Goal: Task Accomplishment & Management: Use online tool/utility

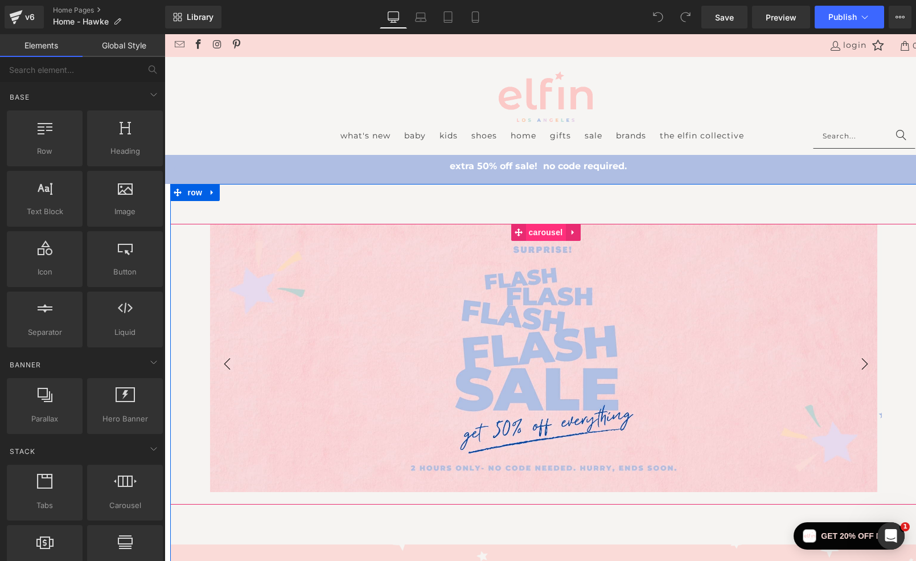
click at [543, 231] on span "Carousel" at bounding box center [546, 232] width 40 height 17
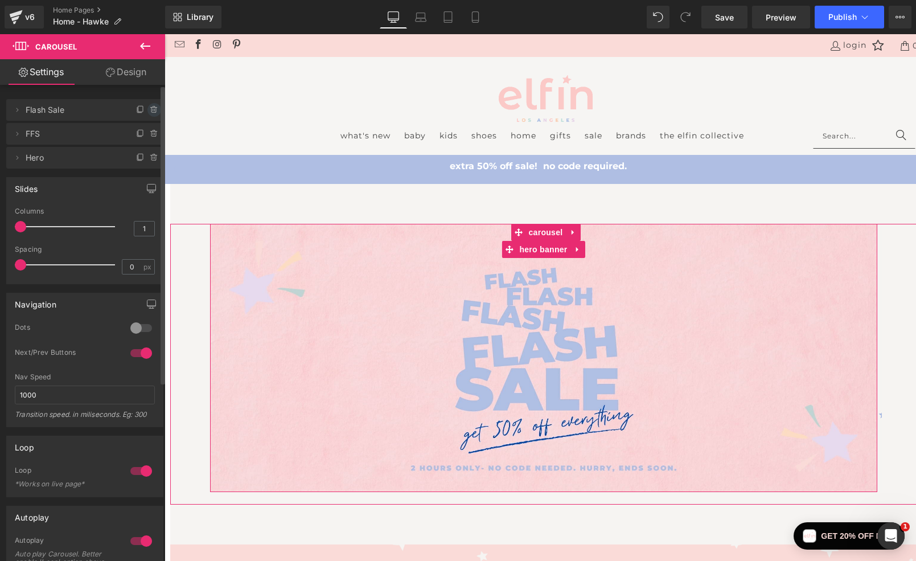
click at [150, 111] on icon at bounding box center [154, 109] width 9 height 9
click at [141, 110] on button "Delete" at bounding box center [142, 110] width 36 height 15
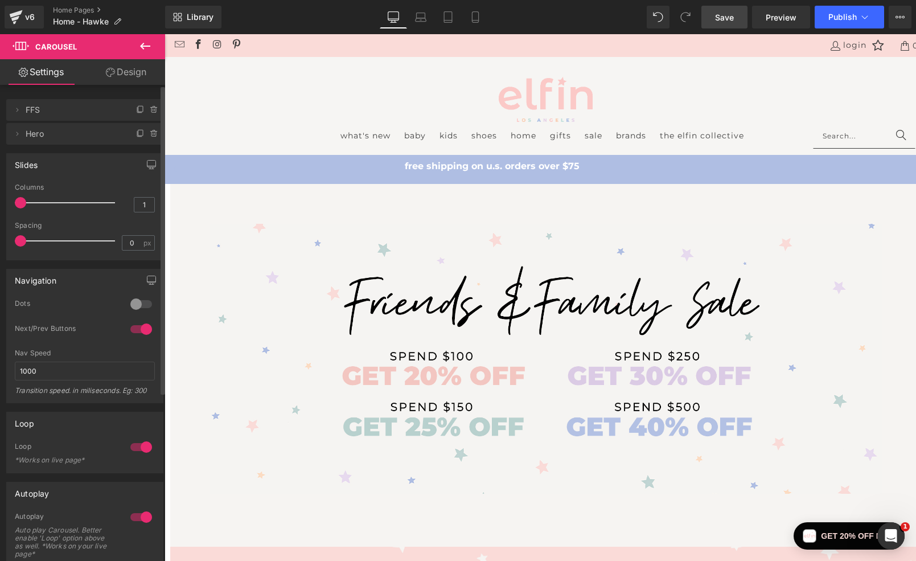
click at [723, 14] on span "Save" at bounding box center [724, 17] width 19 height 12
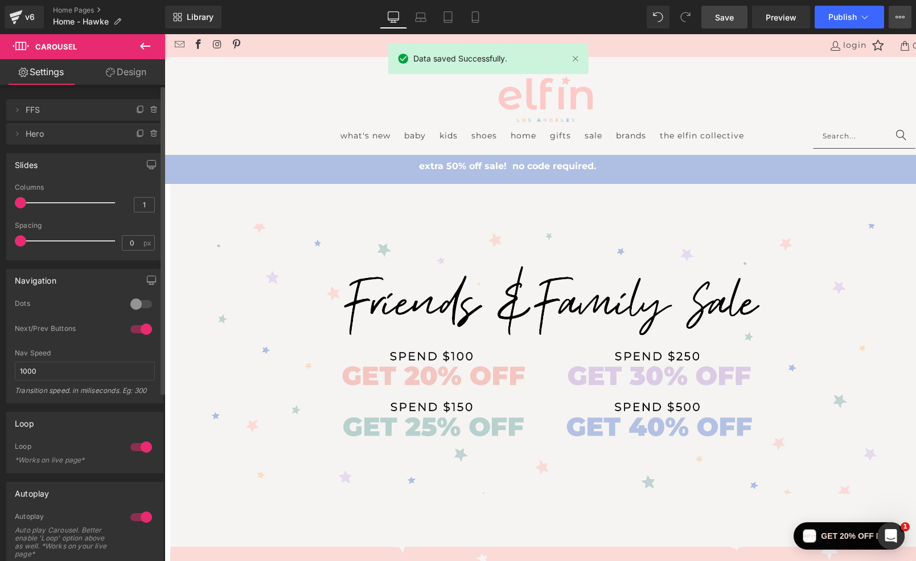
click at [900, 16] on icon at bounding box center [900, 17] width 3 height 2
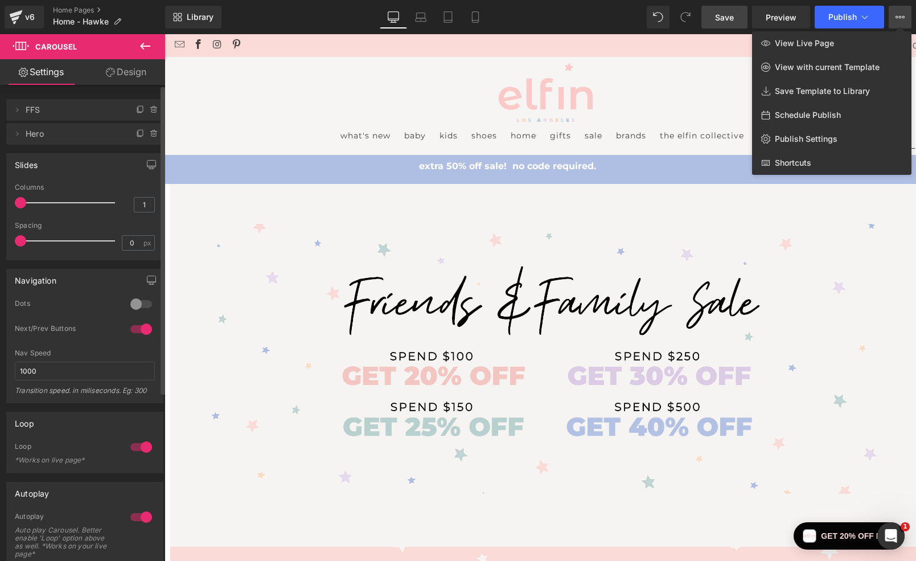
click at [834, 113] on span "Schedule Publish" at bounding box center [808, 115] width 66 height 10
select select
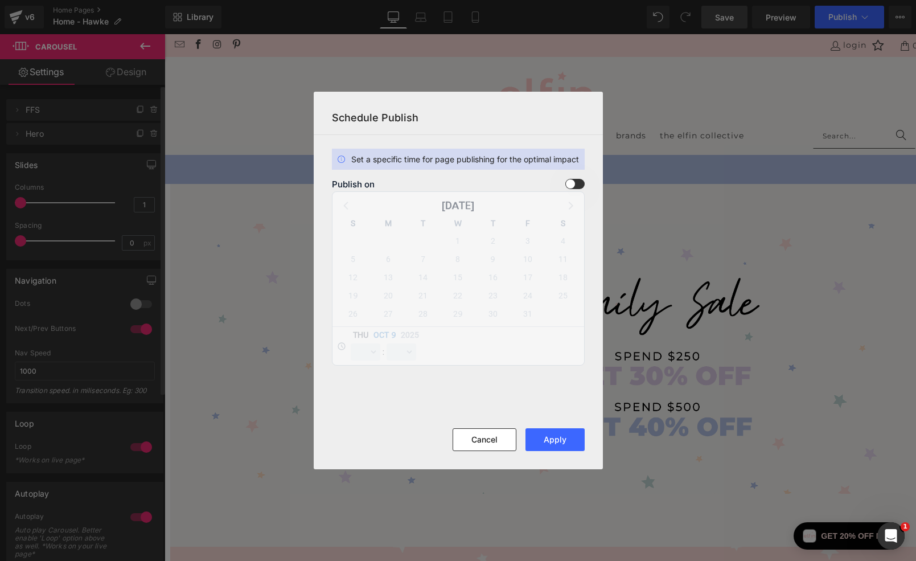
click at [576, 185] on span at bounding box center [575, 184] width 19 height 10
click at [0, 0] on input "checkbox" at bounding box center [0, 0] width 0 height 0
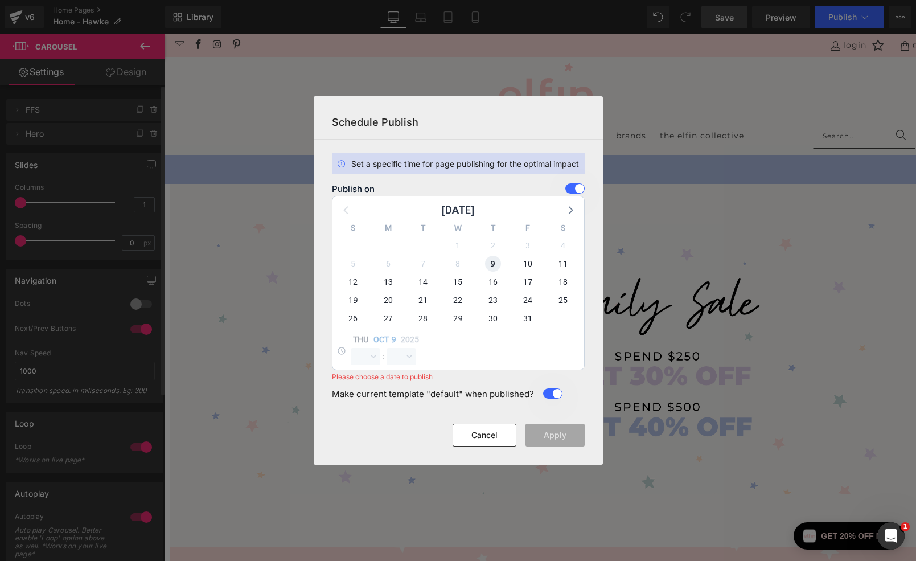
click at [493, 263] on span "9" at bounding box center [493, 264] width 16 height 16
select select "18"
select select "2"
select select "21"
select select "0"
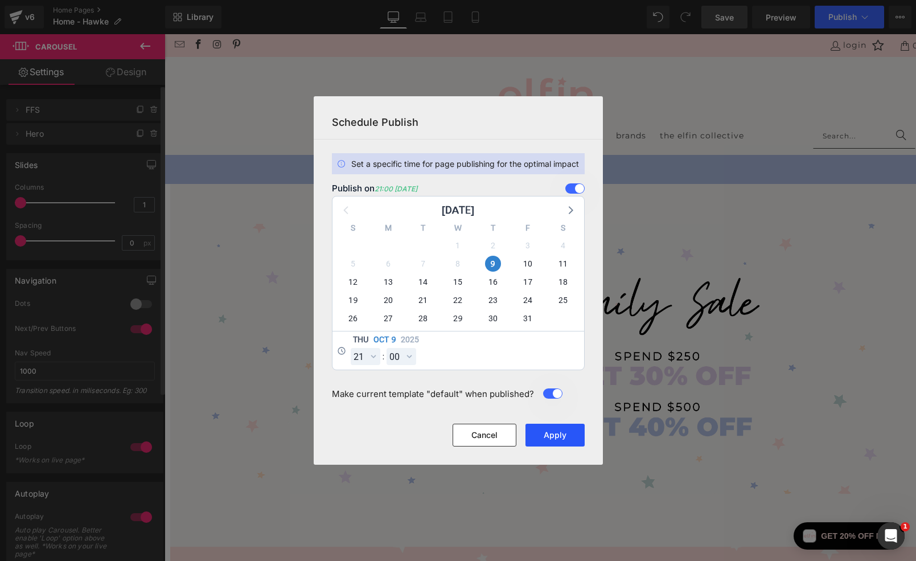
click at [554, 436] on button "Apply" at bounding box center [555, 435] width 59 height 23
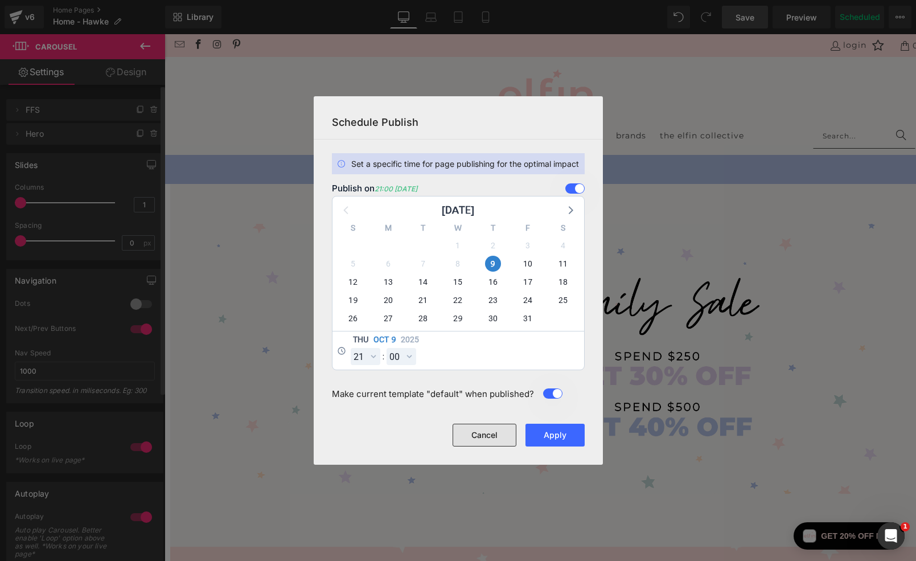
click at [493, 432] on button "Cancel" at bounding box center [485, 435] width 64 height 23
